Goal: Transaction & Acquisition: Purchase product/service

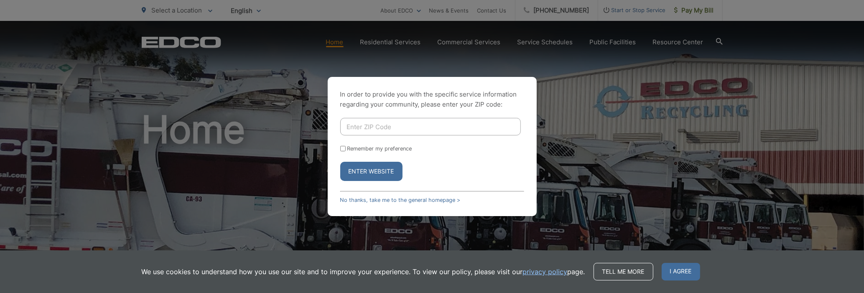
click at [396, 39] on div "In order to provide you with the specific service information regarding your co…" at bounding box center [432, 146] width 864 height 293
click at [391, 40] on div "In order to provide you with the specific service information regarding your co…" at bounding box center [432, 146] width 864 height 293
click at [387, 129] on input "Enter ZIP Code" at bounding box center [430, 127] width 181 height 18
type input "92021"
click at [375, 173] on button "Enter Website" at bounding box center [371, 171] width 62 height 19
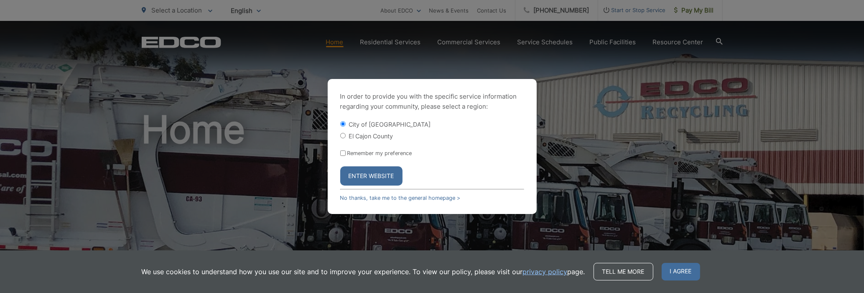
click at [367, 178] on button "Enter Website" at bounding box center [371, 175] width 62 height 19
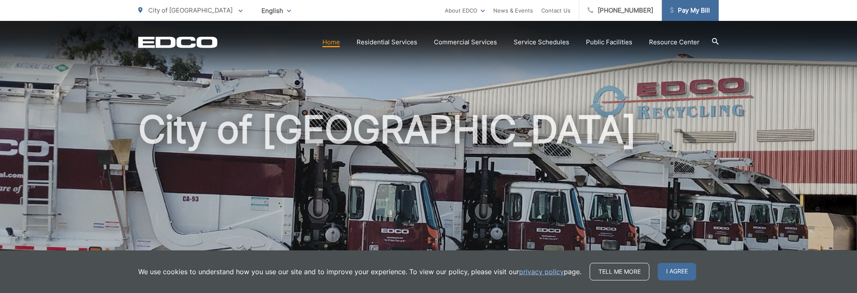
click at [698, 8] on span "Pay My Bill" at bounding box center [691, 10] width 40 height 10
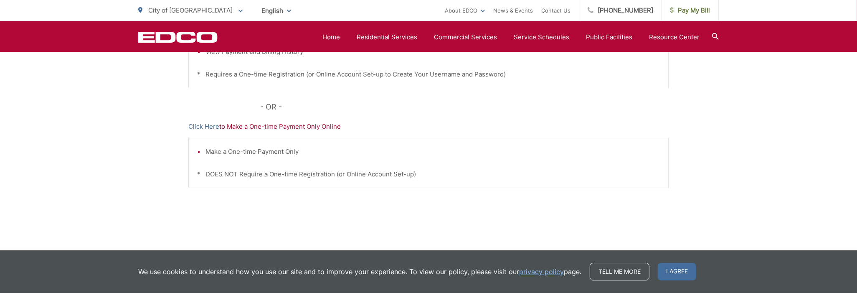
scroll to position [292, 0]
click at [208, 124] on link "Click Here" at bounding box center [203, 126] width 31 height 10
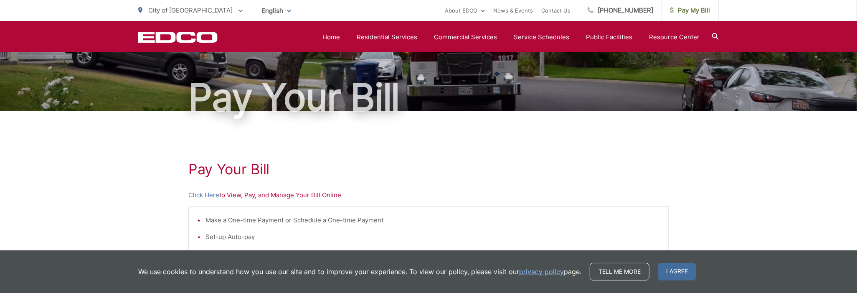
scroll to position [42, 0]
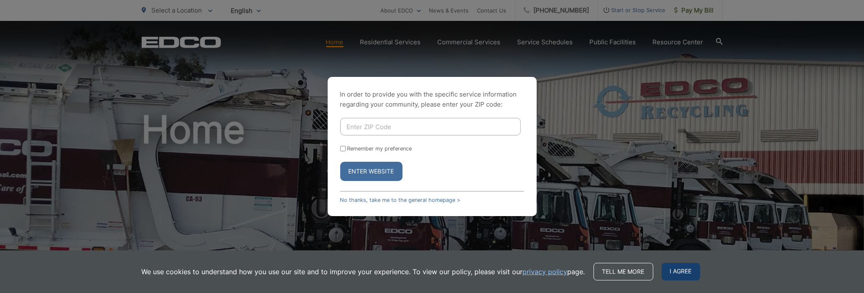
click at [682, 272] on span "I agree" at bounding box center [680, 272] width 38 height 18
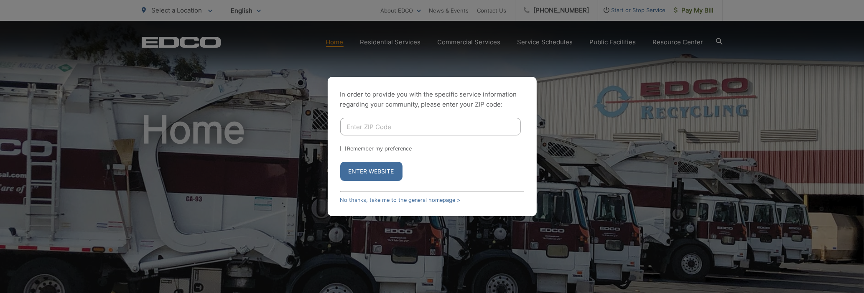
click at [366, 126] on input "Enter ZIP Code" at bounding box center [430, 127] width 181 height 18
type input "92021"
click at [341, 147] on input "Remember my preference" at bounding box center [342, 148] width 5 height 5
checkbox input "true"
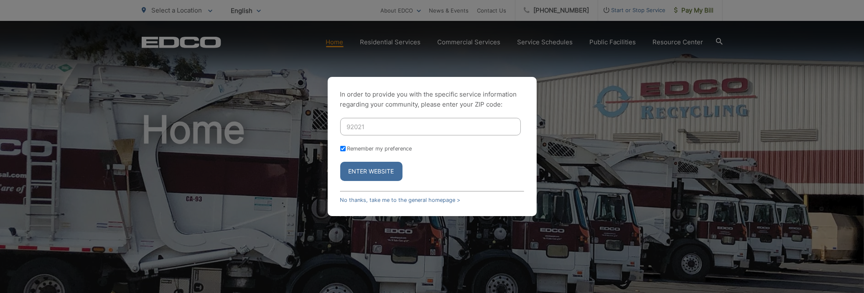
click at [379, 172] on button "Enter Website" at bounding box center [371, 171] width 62 height 19
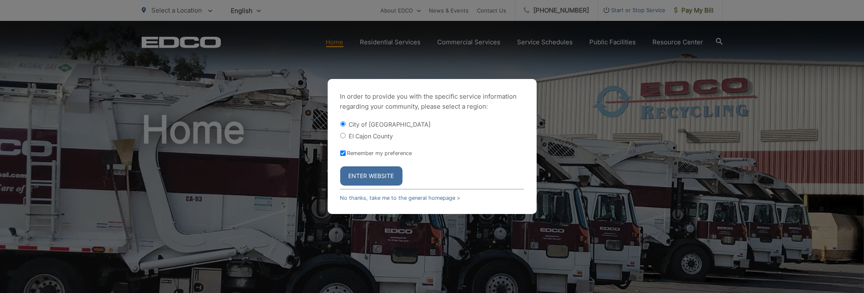
click at [374, 176] on button "Enter Website" at bounding box center [371, 175] width 62 height 19
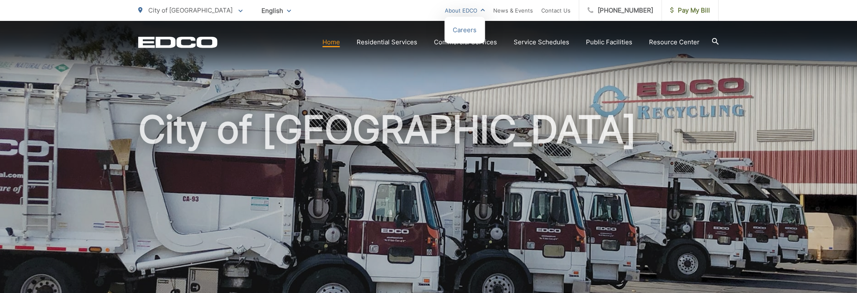
click at [485, 9] on link "About EDCO" at bounding box center [465, 10] width 40 height 10
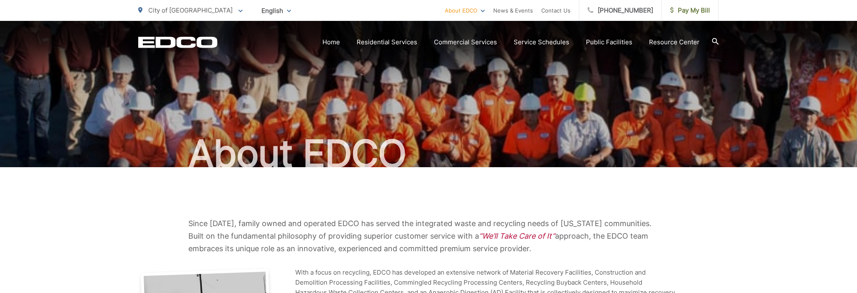
click at [715, 41] on icon at bounding box center [715, 41] width 7 height 7
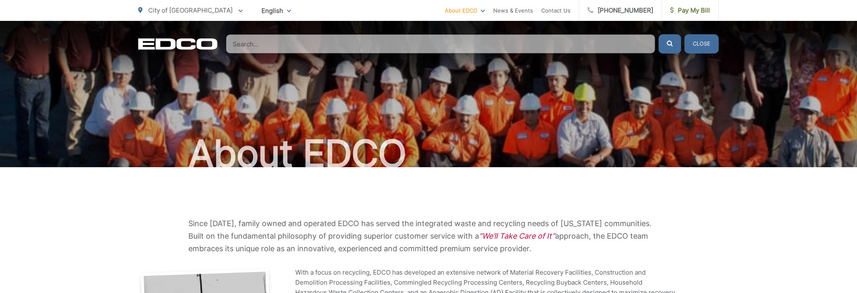
click at [278, 45] on input "Search" at bounding box center [441, 43] width 430 height 19
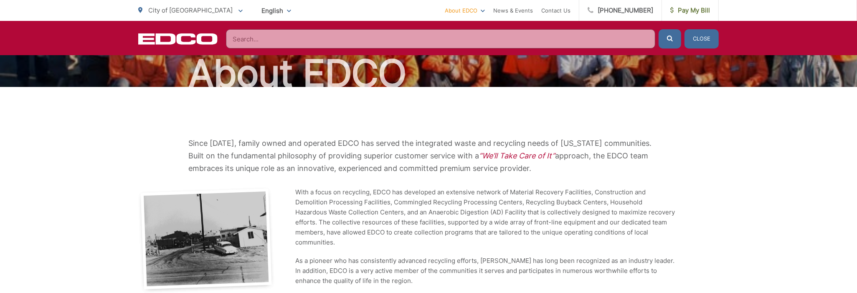
scroll to position [9, 0]
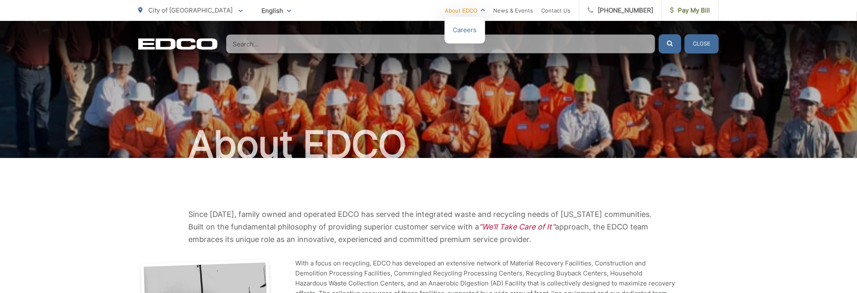
click at [485, 10] on link "About EDCO" at bounding box center [465, 10] width 40 height 10
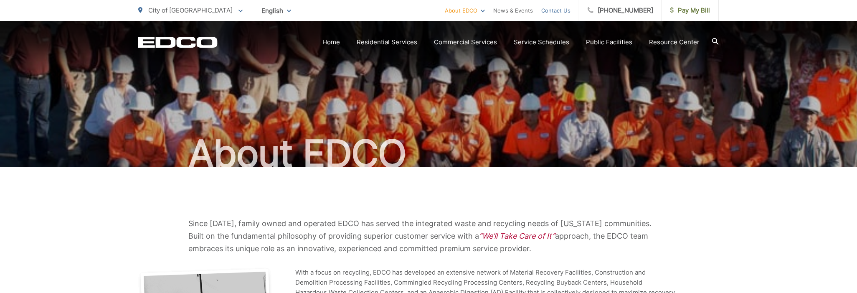
click at [565, 10] on link "Contact Us" at bounding box center [556, 10] width 29 height 10
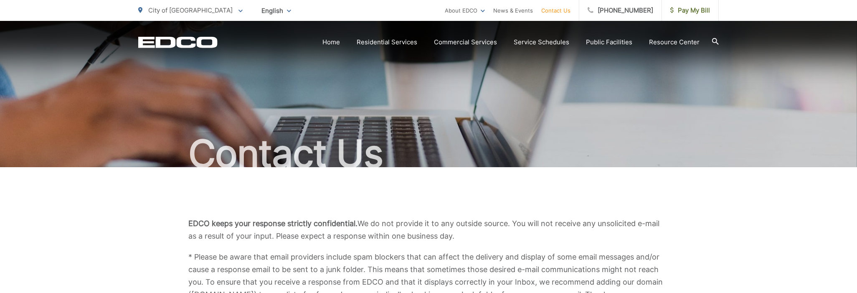
click at [239, 10] on icon at bounding box center [241, 11] width 4 height 3
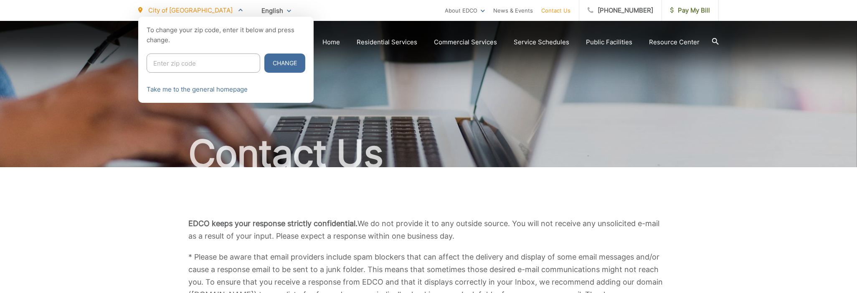
drag, startPoint x: 376, startPoint y: 93, endPoint x: 446, endPoint y: 104, distance: 70.6
click at [377, 93] on div at bounding box center [428, 163] width 857 height 293
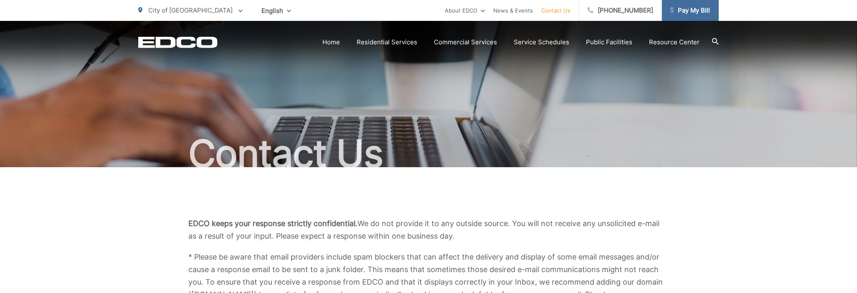
click at [697, 6] on span "Pay My Bill" at bounding box center [691, 10] width 40 height 10
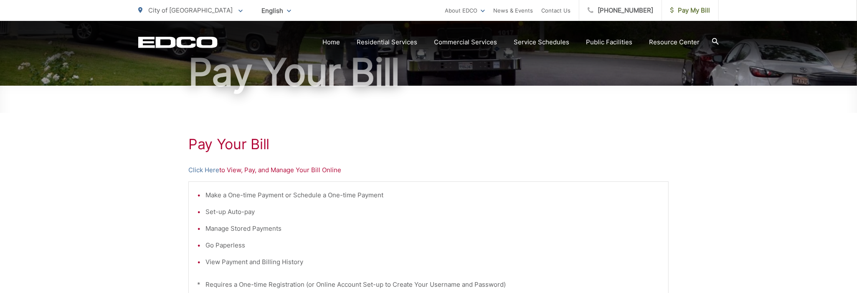
scroll to position [84, 0]
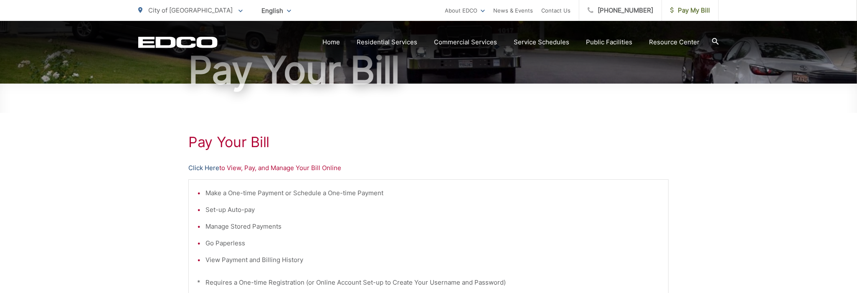
click at [209, 166] on link "Click Here" at bounding box center [203, 168] width 31 height 10
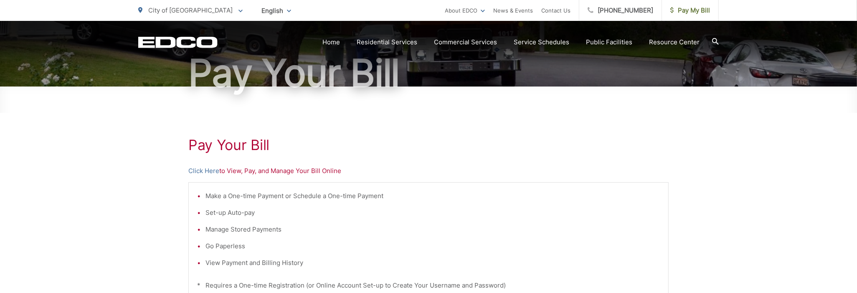
scroll to position [125, 0]
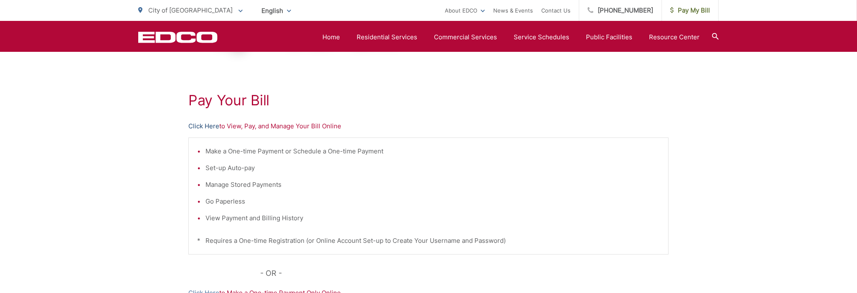
click at [206, 124] on link "Click Here" at bounding box center [203, 126] width 31 height 10
